Goal: Information Seeking & Learning: Check status

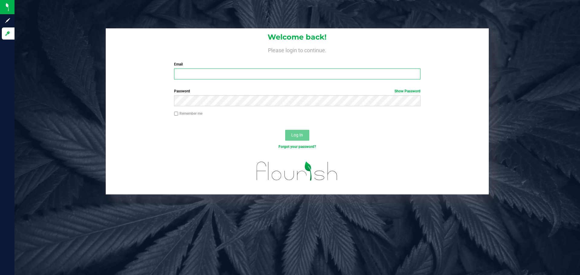
drag, startPoint x: 0, startPoint y: 0, endPoint x: 226, endPoint y: 63, distance: 235.1
click at [213, 69] on input "Email" at bounding box center [297, 74] width 246 height 11
type input "[EMAIL_ADDRESS][DOMAIN_NAME]"
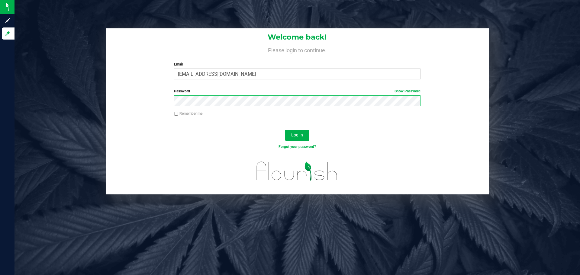
click at [285, 130] on button "Log In" at bounding box center [297, 135] width 24 height 11
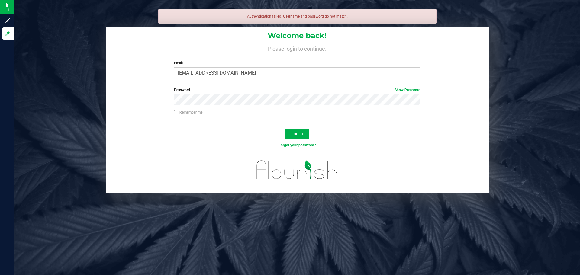
click at [285, 129] on button "Log In" at bounding box center [297, 134] width 24 height 11
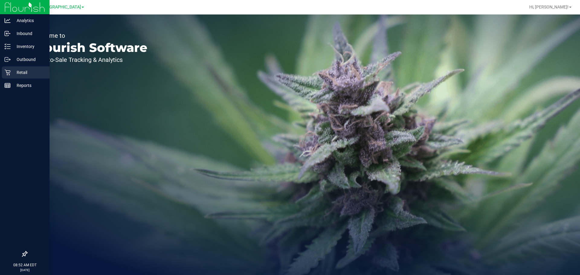
click at [11, 70] on p "Retail" at bounding box center [29, 72] width 36 height 7
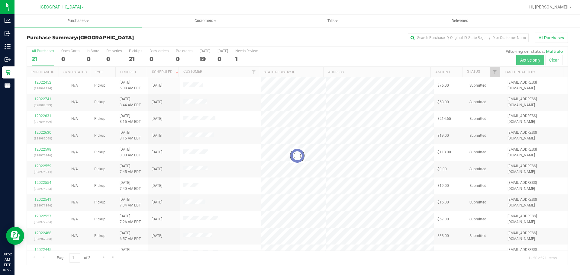
click at [300, 39] on div "All Purchases" at bounding box center [387, 38] width 361 height 10
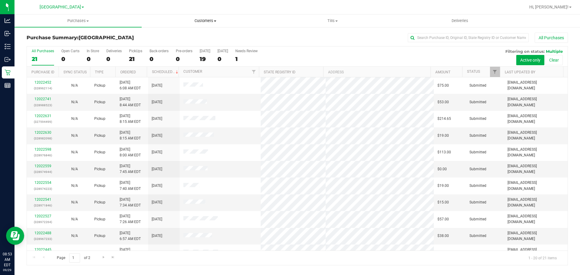
click at [203, 21] on span "Customers" at bounding box center [205, 20] width 127 height 5
click at [177, 34] on span "All customers" at bounding box center [164, 36] width 44 height 5
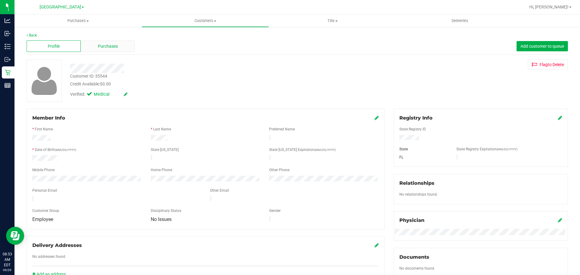
click at [119, 47] on div "Purchases" at bounding box center [108, 46] width 54 height 11
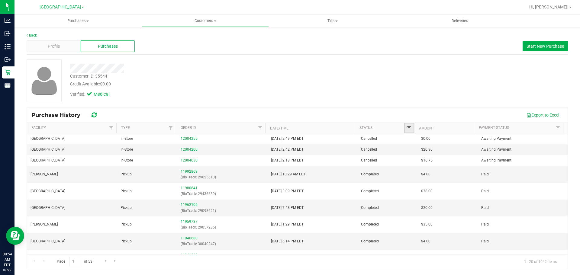
click at [408, 128] on span "Filter" at bounding box center [409, 128] width 5 height 5
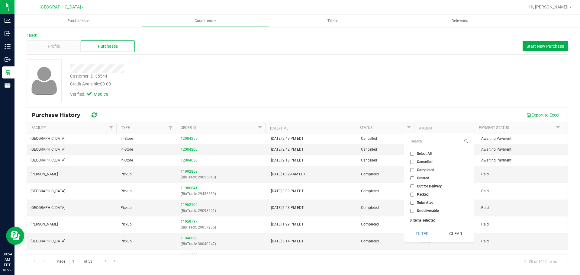
click at [416, 171] on label "Completed" at bounding box center [423, 170] width 24 height 4
click at [414, 171] on input "Completed" at bounding box center [413, 170] width 4 height 4
checkbox input "true"
click at [417, 234] on button "Filter" at bounding box center [422, 233] width 29 height 13
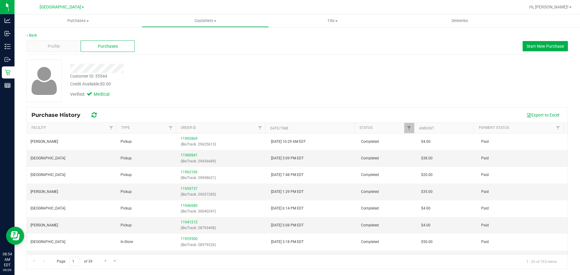
click at [304, 98] on div "Verified: Medical" at bounding box center [203, 93] width 275 height 13
click at [277, 94] on div "Verified: Medical" at bounding box center [203, 93] width 275 height 13
click at [206, 72] on div at bounding box center [203, 68] width 275 height 9
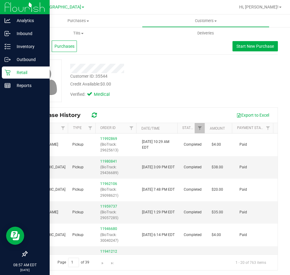
click at [7, 72] on icon at bounding box center [8, 73] width 6 height 6
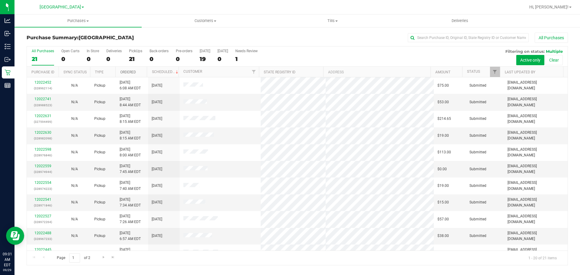
click at [125, 73] on link "Ordered" at bounding box center [128, 72] width 16 height 4
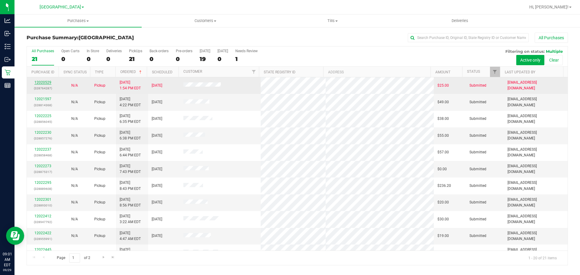
click at [37, 83] on link "12020529" at bounding box center [42, 82] width 17 height 4
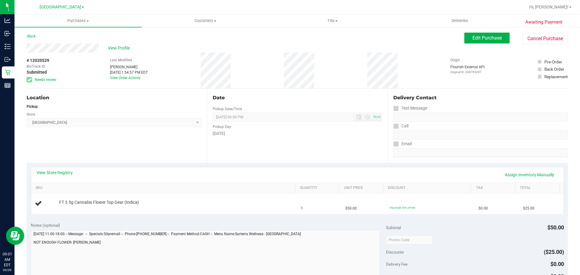
click at [127, 141] on div "Location Pickup Store Lakeland WC Select Store [PERSON_NAME][GEOGRAPHIC_DATA] […" at bounding box center [117, 126] width 180 height 74
click at [57, 173] on link "View State Registry" at bounding box center [55, 173] width 36 height 6
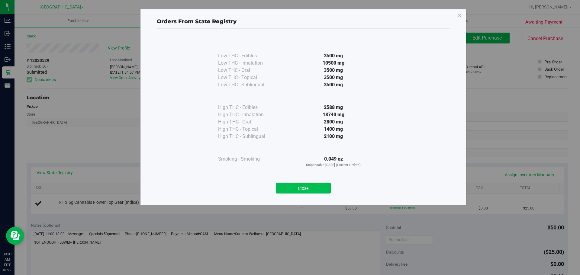
click at [307, 186] on button "Close" at bounding box center [303, 188] width 55 height 11
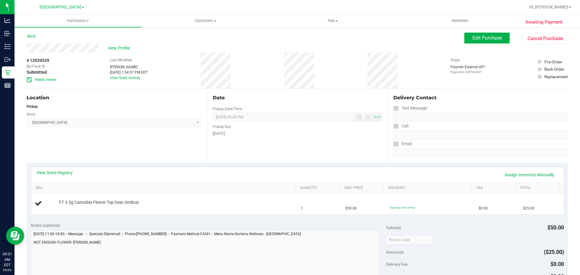
click at [100, 151] on div "Location Pickup Store Lakeland WC Select Store [PERSON_NAME][GEOGRAPHIC_DATA] […" at bounding box center [117, 126] width 180 height 74
click at [204, 18] on span "Customers" at bounding box center [205, 20] width 127 height 5
click at [171, 38] on span "All customers" at bounding box center [164, 36] width 44 height 5
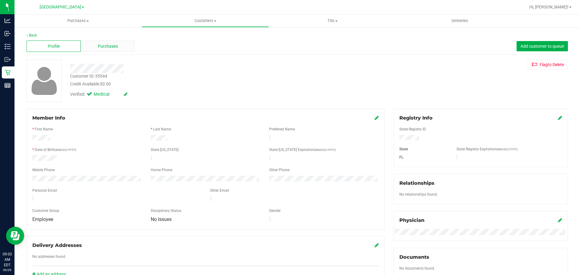
click at [108, 50] on div "Purchases" at bounding box center [108, 46] width 54 height 11
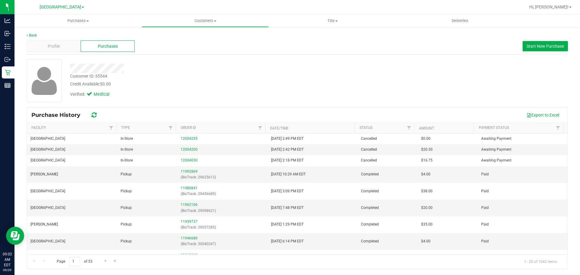
click at [281, 86] on div "Credit Available: $0.00" at bounding box center [203, 84] width 266 height 6
click at [301, 88] on div "Verified: Medical" at bounding box center [203, 93] width 275 height 13
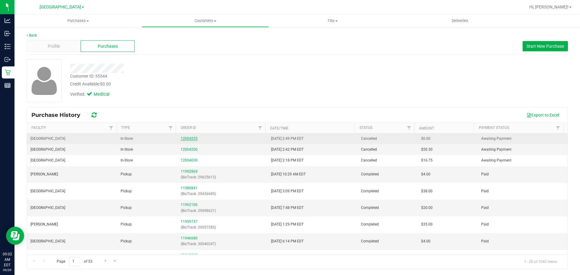
click at [184, 139] on link "12004255" at bounding box center [189, 139] width 17 height 4
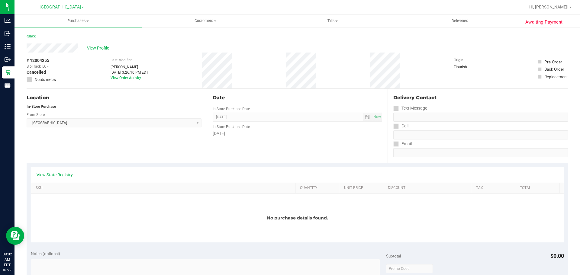
click at [54, 171] on div "View State Registry" at bounding box center [297, 174] width 533 height 15
click at [66, 174] on link "View State Registry" at bounding box center [55, 175] width 36 height 6
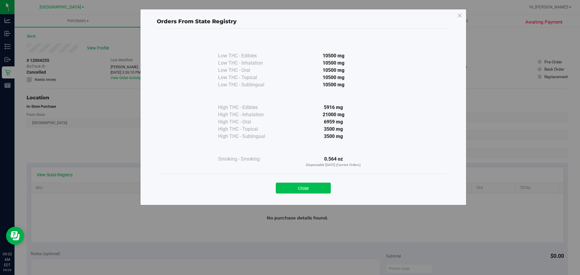
click at [290, 187] on button "Close" at bounding box center [303, 188] width 55 height 11
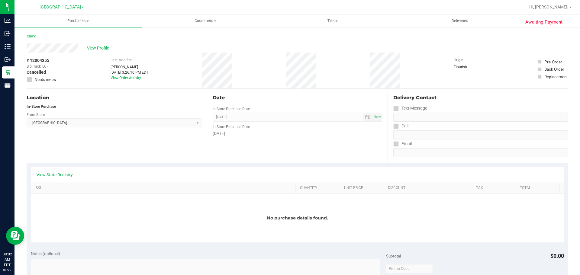
click at [123, 145] on div "Location In-Store Purchase From Store Lakeland WC Select Store [PERSON_NAME][GE…" at bounding box center [117, 126] width 180 height 74
click at [35, 36] on link "Back" at bounding box center [31, 36] width 9 height 4
